Goal: Task Accomplishment & Management: Use online tool/utility

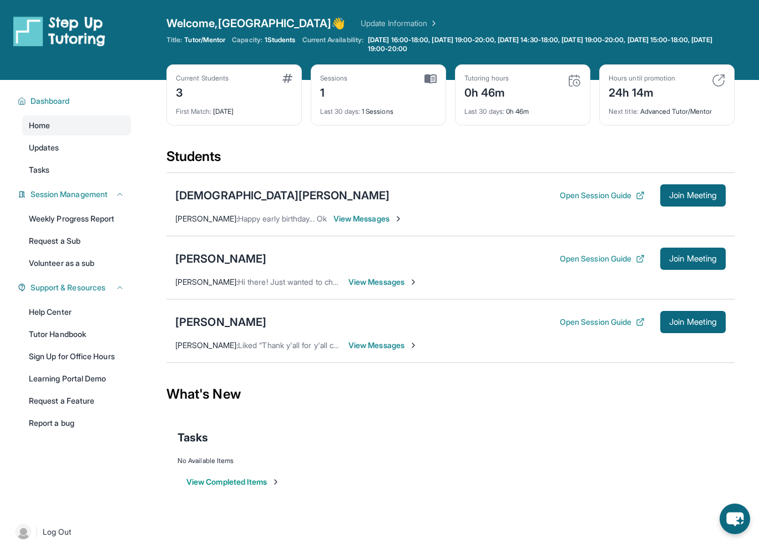
click at [380, 338] on div "[PERSON_NAME] Open Session Guide Join Meeting [PERSON_NAME] : Liked “Thank y'al…" at bounding box center [451, 330] width 568 height 63
click at [379, 345] on span "View Messages" at bounding box center [383, 345] width 69 height 11
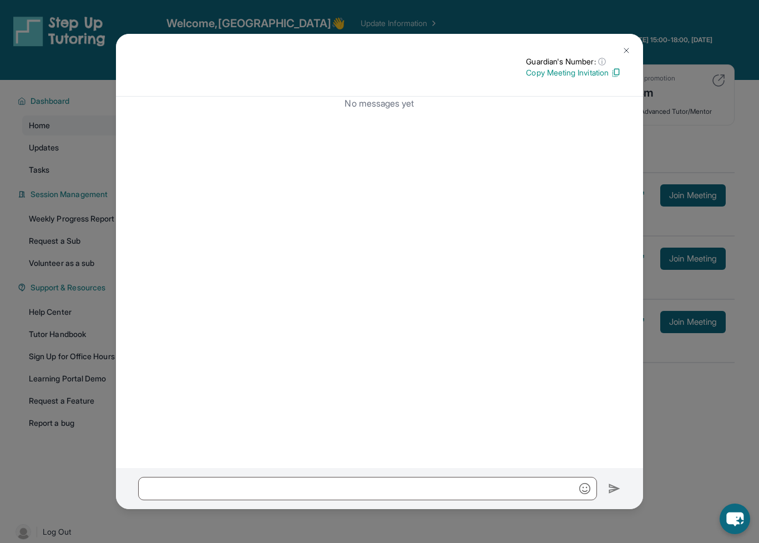
click at [625, 52] on img at bounding box center [626, 50] width 9 height 9
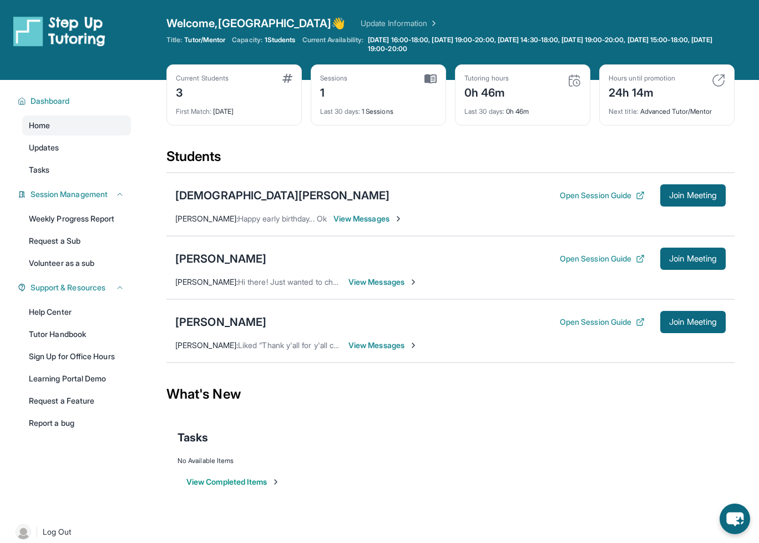
click at [374, 343] on span "View Messages" at bounding box center [383, 345] width 69 height 11
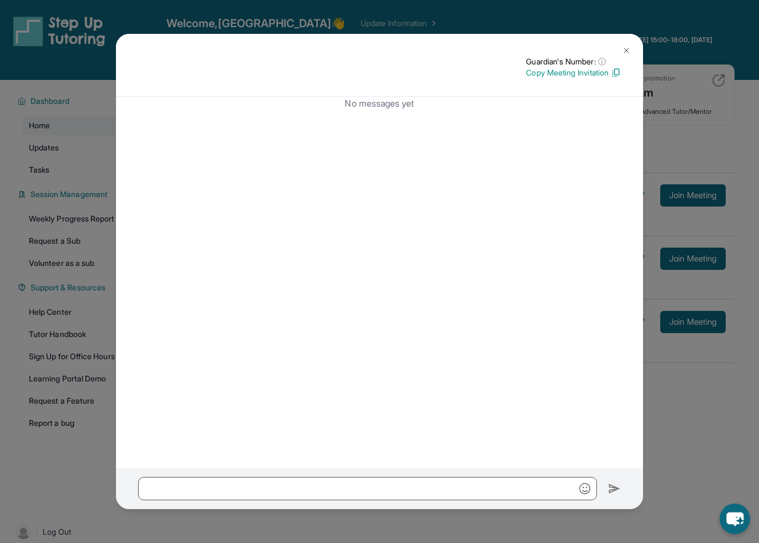
click at [628, 48] on img at bounding box center [626, 50] width 9 height 9
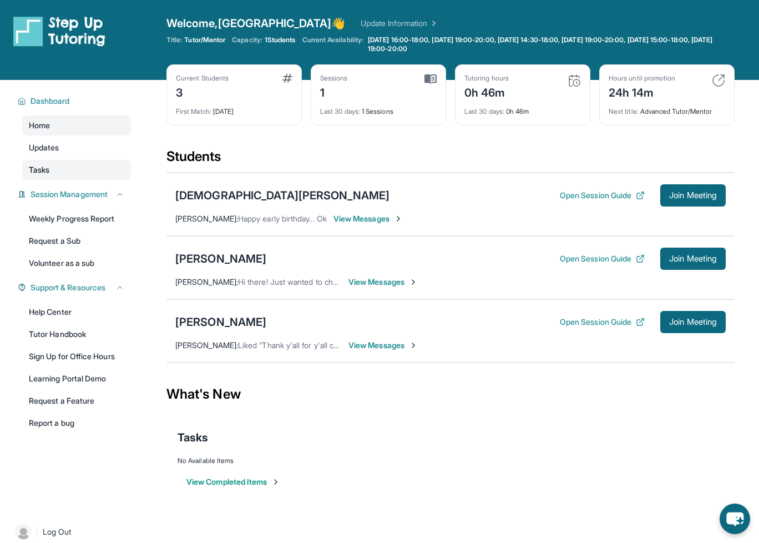
click at [102, 163] on link "Tasks" at bounding box center [76, 170] width 109 height 20
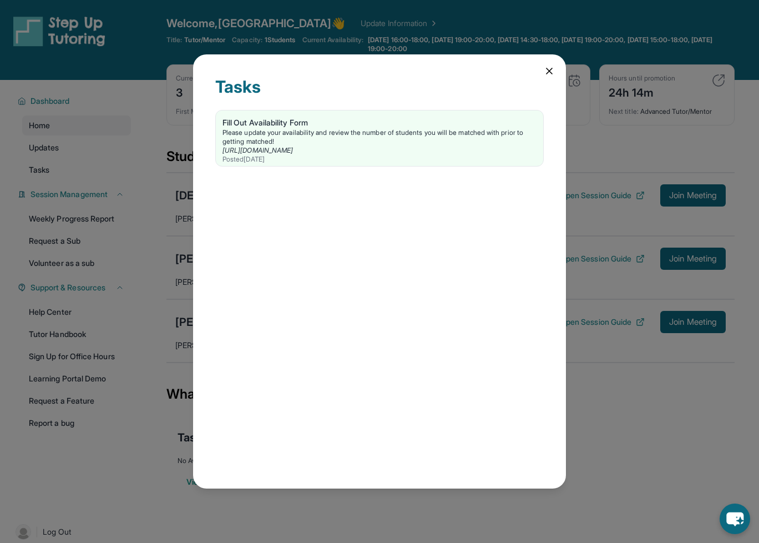
click at [535, 65] on div "Tasks Fill Out Availability Form Please update your availability and review the…" at bounding box center [379, 271] width 373 height 434
click at [537, 67] on div "Tasks Fill Out Availability Form Please update your availability and review the…" at bounding box center [379, 271] width 373 height 434
click at [541, 68] on div "Tasks Fill Out Availability Form Please update your availability and review the…" at bounding box center [379, 271] width 373 height 434
click at [546, 68] on icon at bounding box center [549, 71] width 11 height 11
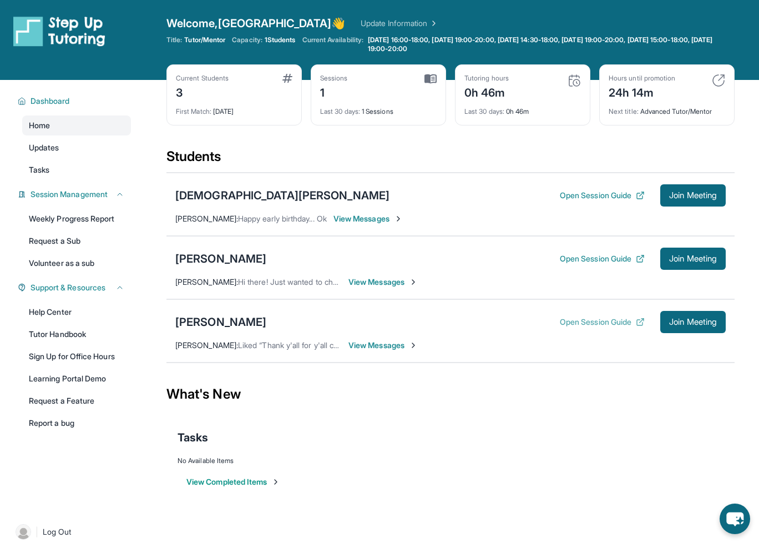
click at [576, 320] on button "Open Session Guide" at bounding box center [602, 321] width 85 height 11
click at [697, 319] on span "Join Meeting" at bounding box center [693, 322] width 48 height 7
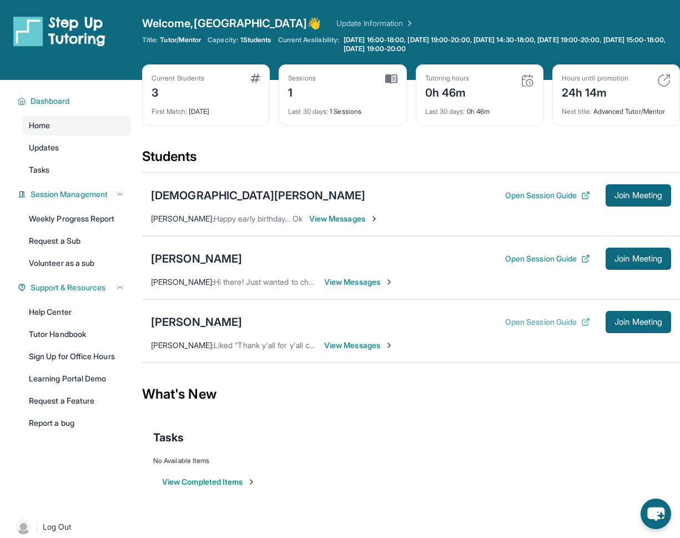
click at [557, 321] on button "Open Session Guide" at bounding box center [547, 321] width 85 height 11
click at [536, 316] on div "Open Session Guide Join Meeting" at bounding box center [588, 322] width 166 height 22
click at [535, 318] on button "Open Session Guide" at bounding box center [547, 321] width 85 height 11
click at [243, 479] on button "View Completed Items" at bounding box center [209, 481] width 94 height 11
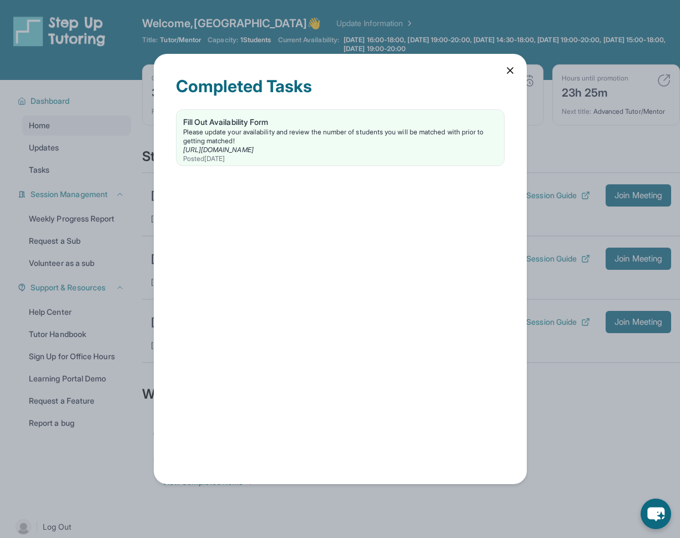
click at [669, 258] on div "Completed Tasks Fill Out Availability Form Please update your availability and …" at bounding box center [340, 269] width 680 height 538
click at [570, 318] on div "Completed Tasks Fill Out Availability Form Please update your availability and …" at bounding box center [340, 269] width 680 height 538
click at [505, 72] on icon at bounding box center [510, 70] width 11 height 11
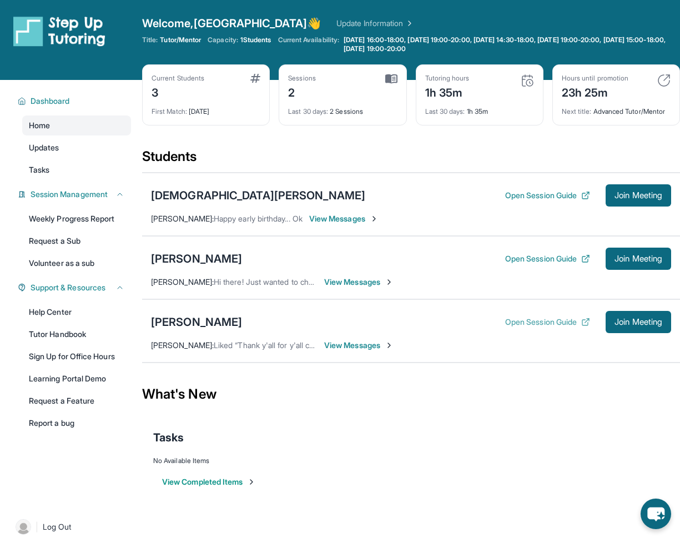
click at [530, 319] on button "Open Session Guide" at bounding box center [547, 321] width 85 height 11
